Goal: Check status: Check status

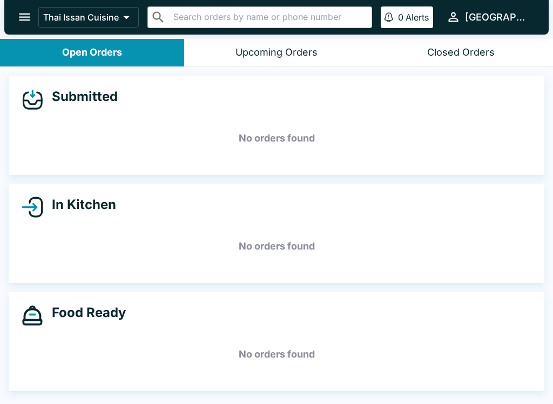
click at [273, 50] on div "Upcoming Orders" at bounding box center [277, 52] width 82 height 12
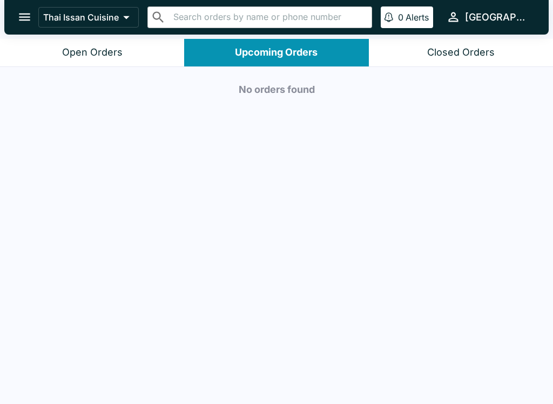
click at [451, 52] on div "Closed Orders" at bounding box center [462, 52] width 68 height 12
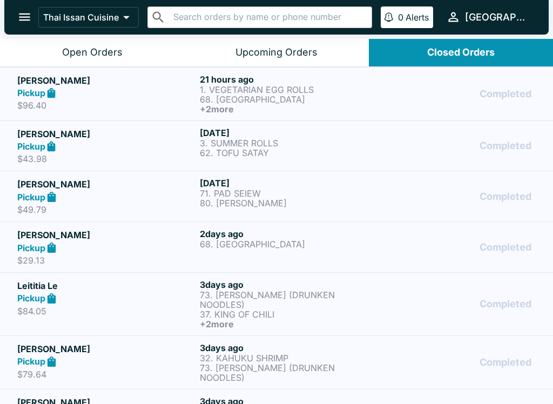
click at [104, 39] on button "Open Orders" at bounding box center [92, 53] width 184 height 28
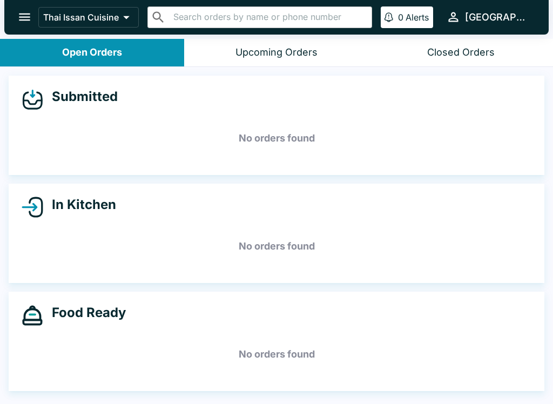
click at [483, 55] on div "Closed Orders" at bounding box center [462, 52] width 68 height 12
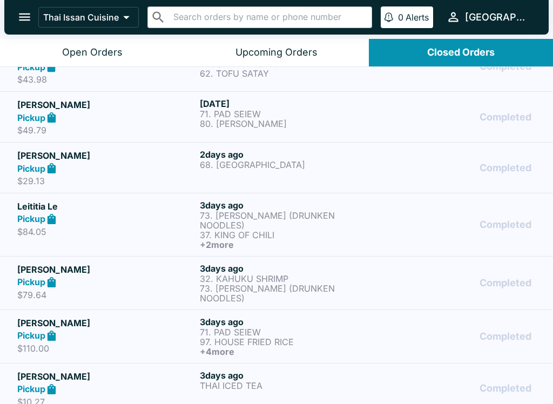
scroll to position [81, 0]
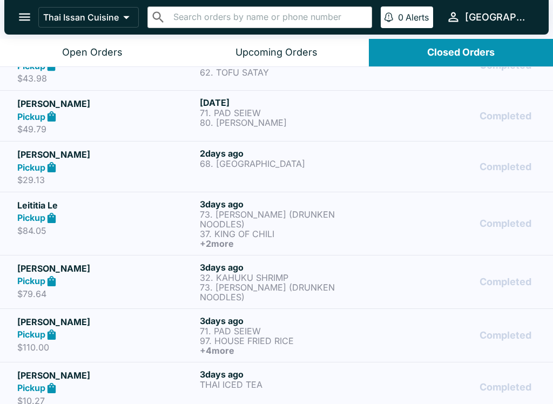
click at [142, 329] on div "Pickup" at bounding box center [106, 335] width 178 height 12
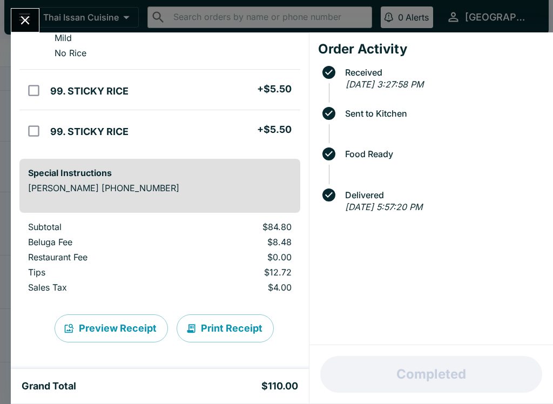
scroll to position [390, 0]
click at [224, 330] on button "Print Receipt" at bounding box center [225, 329] width 97 height 28
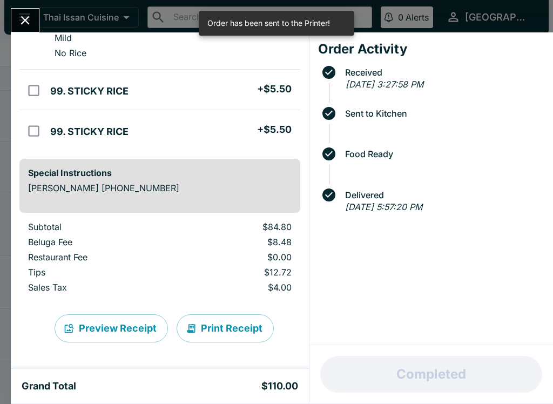
click at [22, 15] on icon "Close" at bounding box center [25, 20] width 15 height 15
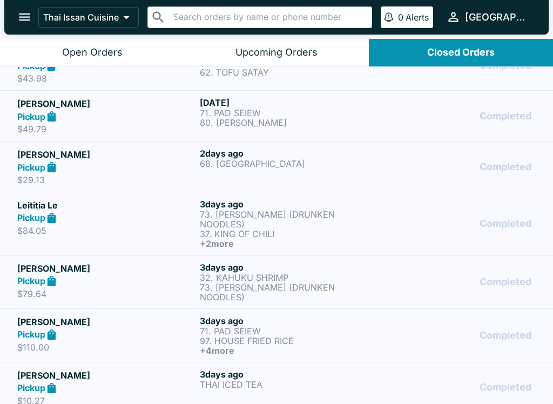
click at [82, 50] on div "Open Orders" at bounding box center [92, 52] width 61 height 12
